Goal: Transaction & Acquisition: Purchase product/service

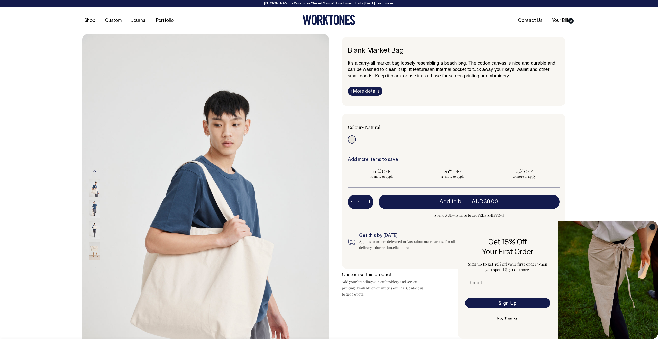
click at [481, 227] on icon "Close dialog" at bounding box center [652, 226] width 3 height 3
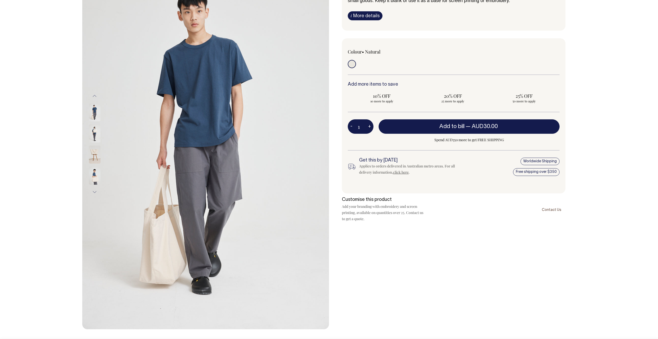
scroll to position [76, 0]
click at [94, 176] on img at bounding box center [95, 175] width 12 height 18
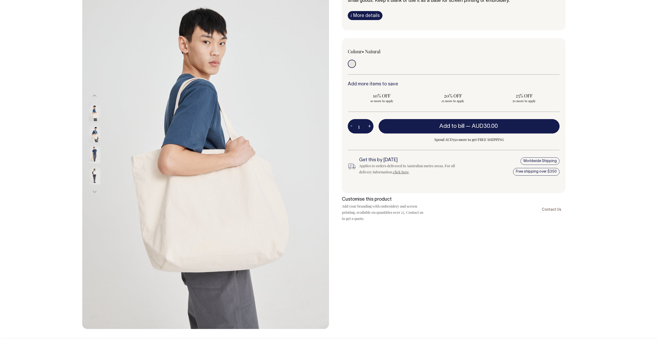
click at [93, 115] on img at bounding box center [95, 112] width 12 height 18
click at [94, 137] on img at bounding box center [95, 133] width 12 height 18
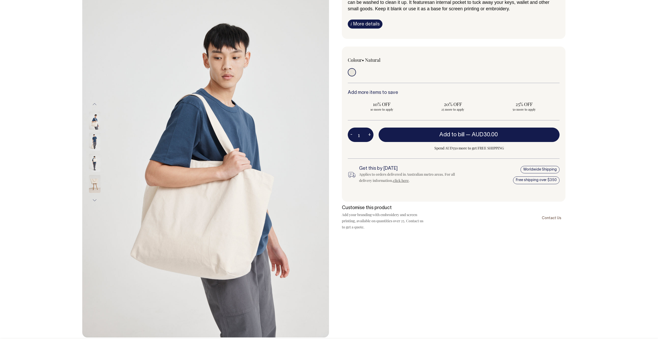
scroll to position [67, 0]
click at [93, 121] on img at bounding box center [95, 121] width 12 height 18
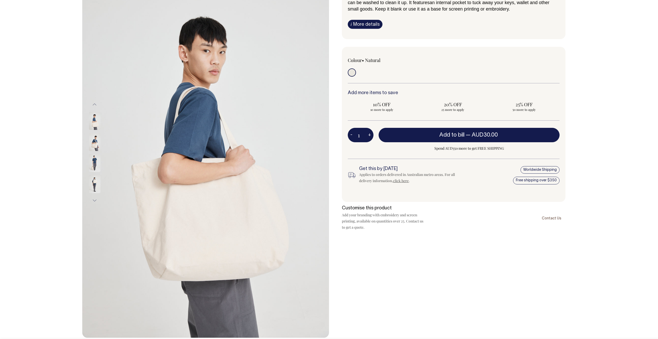
click at [94, 144] on img at bounding box center [95, 142] width 12 height 18
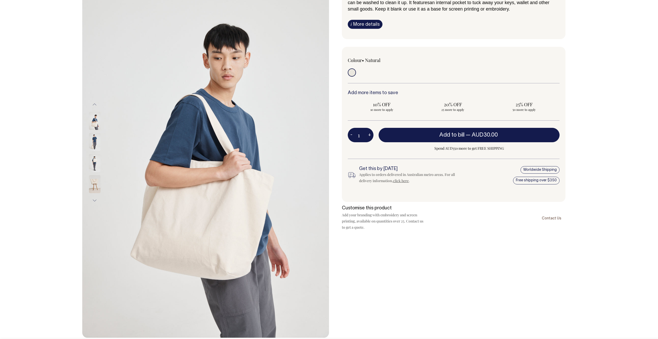
click at [95, 162] on img at bounding box center [95, 163] width 12 height 18
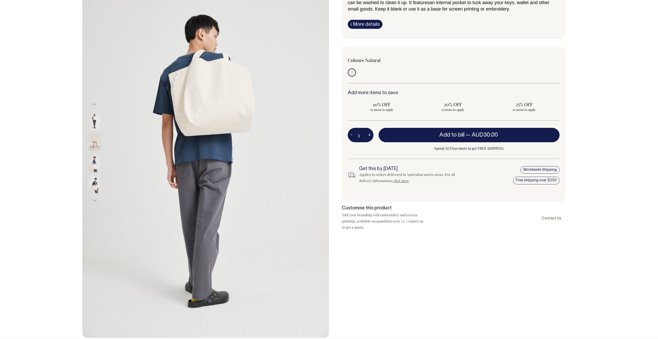
click at [95, 165] on img at bounding box center [95, 163] width 12 height 18
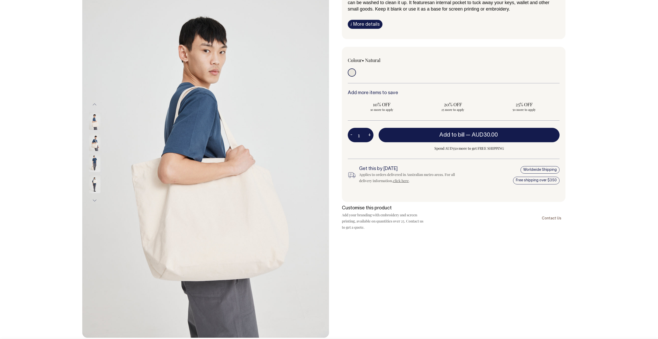
click at [95, 182] on img at bounding box center [95, 184] width 12 height 18
click at [94, 201] on button "Next" at bounding box center [95, 201] width 8 height 12
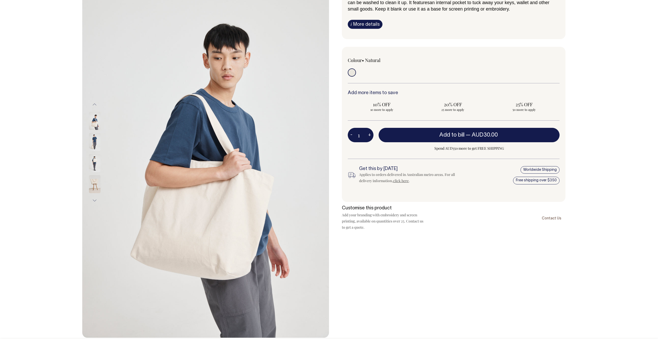
click at [94, 182] on img at bounding box center [95, 184] width 12 height 18
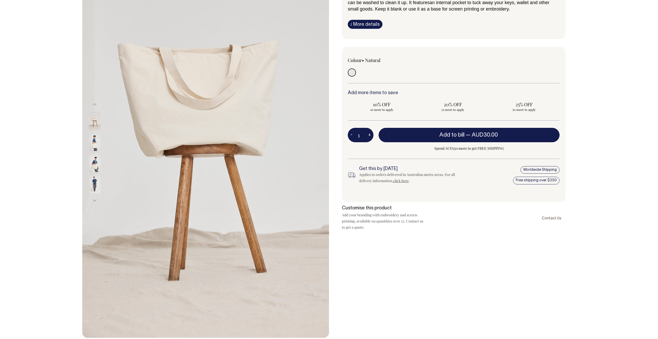
click at [94, 184] on img at bounding box center [95, 184] width 12 height 18
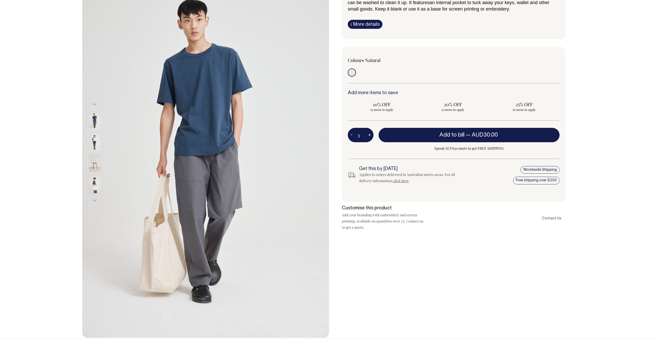
click at [95, 200] on button "Next" at bounding box center [95, 201] width 8 height 12
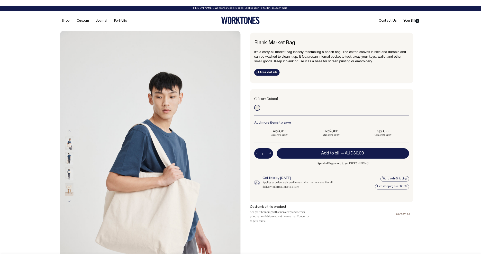
scroll to position [0, 0]
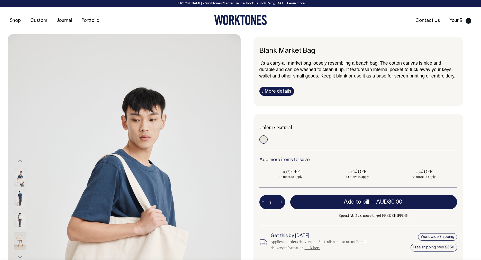
click at [261, 139] on input "radio" at bounding box center [263, 139] width 8 height 8
click at [271, 92] on link "i More details" at bounding box center [276, 91] width 35 height 9
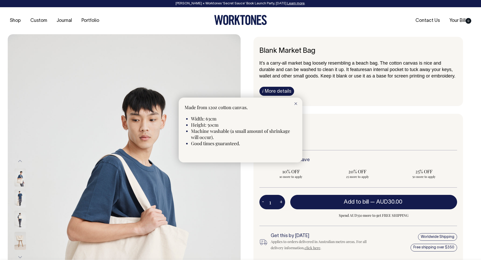
click at [474, 173] on div at bounding box center [240, 130] width 481 height 260
